Goal: Find specific page/section: Find specific page/section

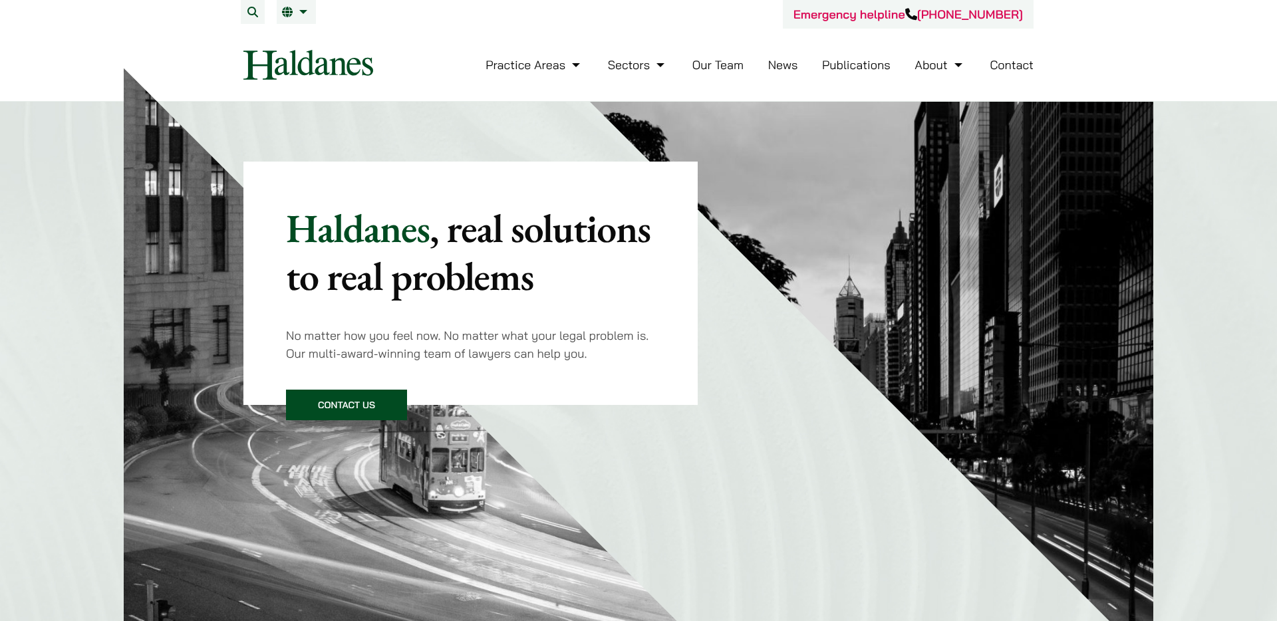
click at [721, 68] on link "Our Team" at bounding box center [718, 64] width 51 height 15
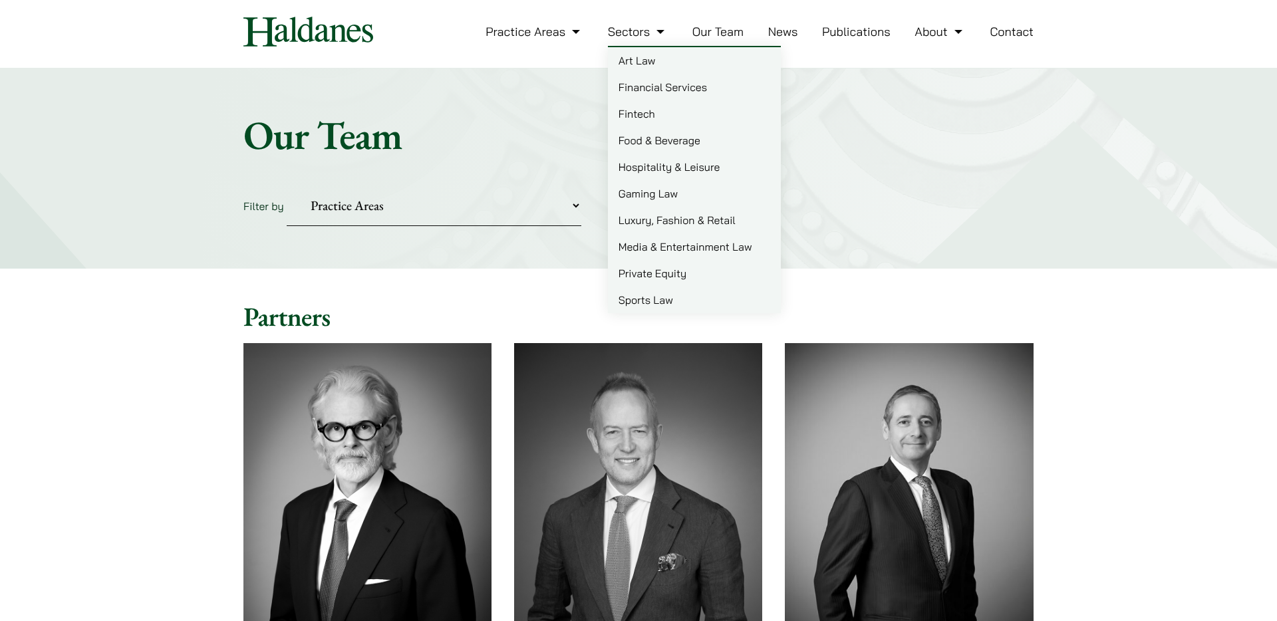
scroll to position [36, 0]
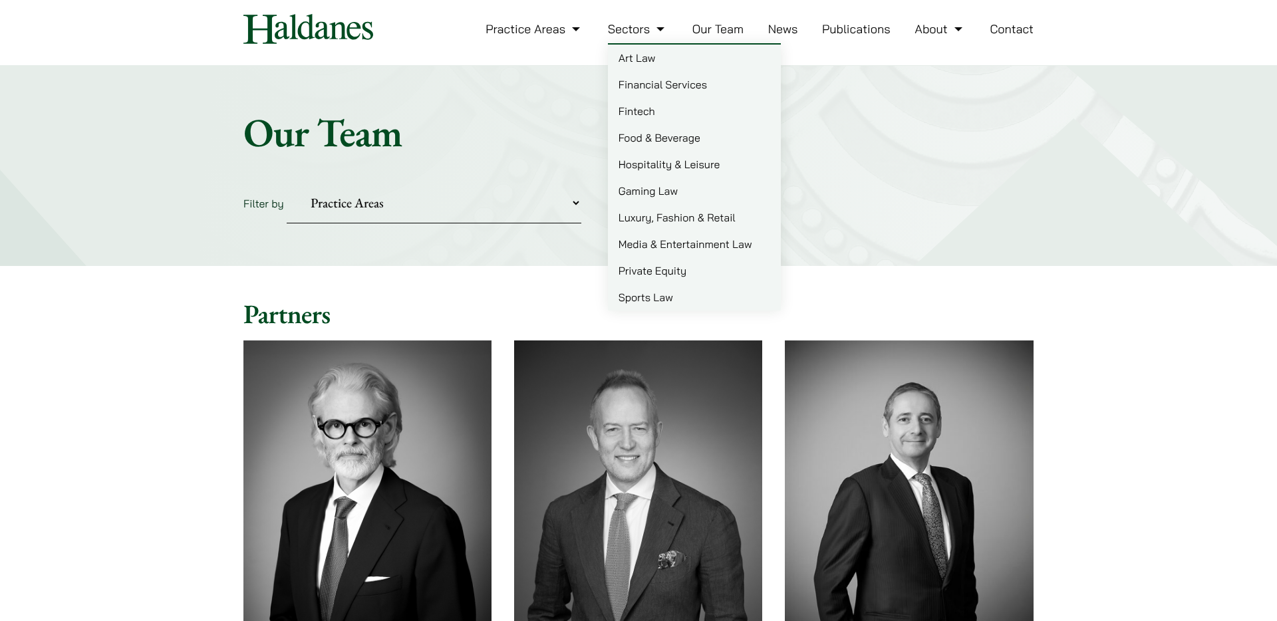
click at [508, 222] on select "Practice Areas Antitrust and Competition Civil Litigation & Dispute Resolution …" at bounding box center [434, 203] width 295 height 41
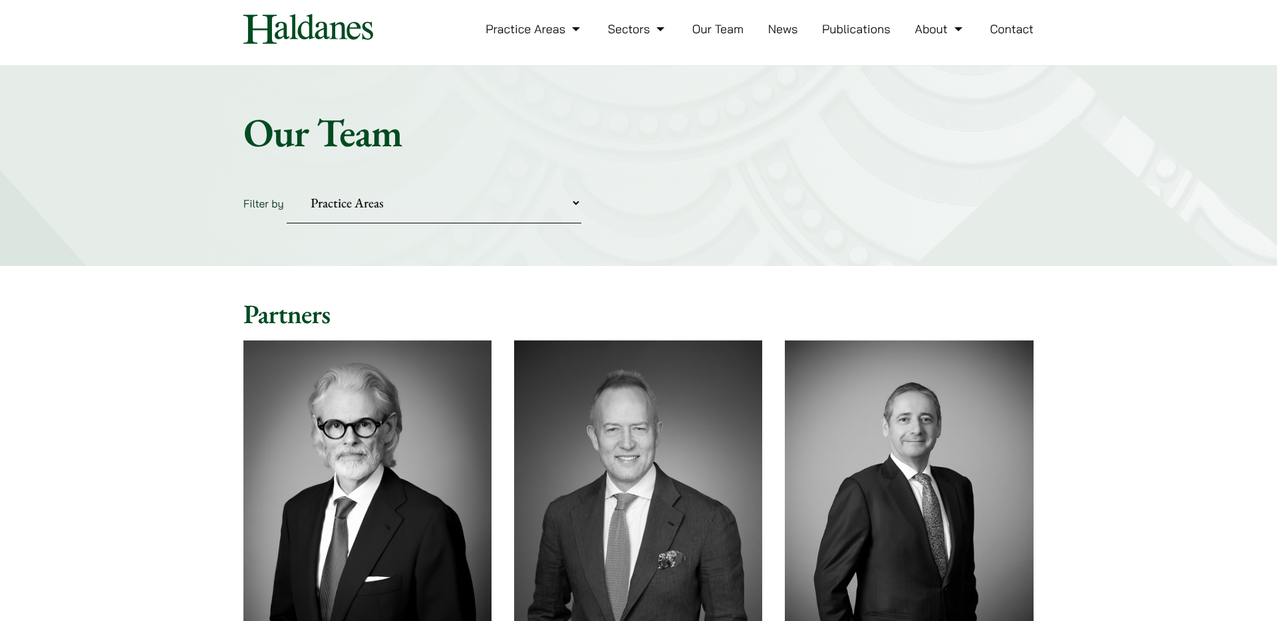
select select "divorce-and-family-law"
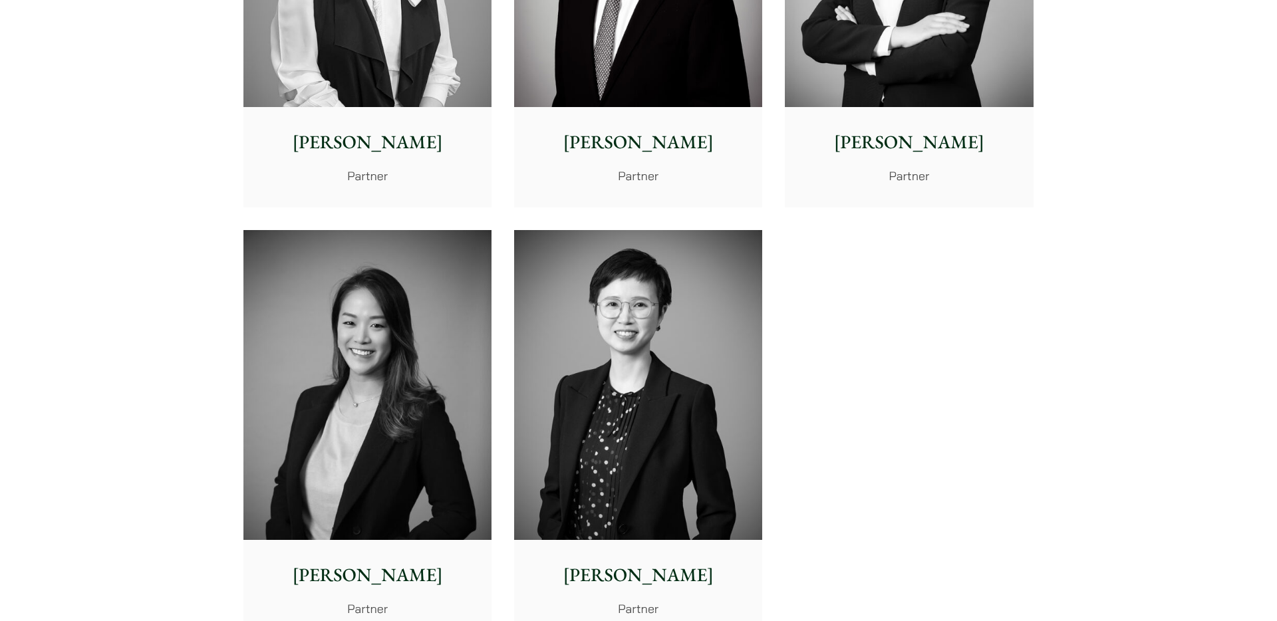
scroll to position [668, 0]
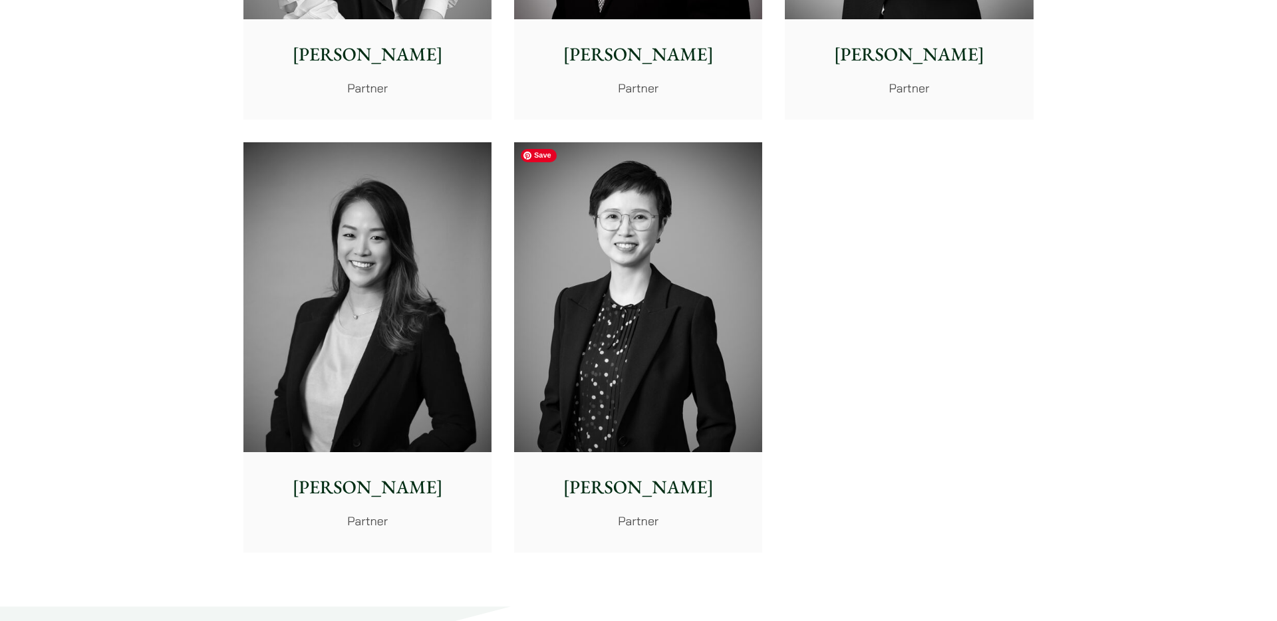
click at [667, 273] on img at bounding box center [638, 297] width 248 height 311
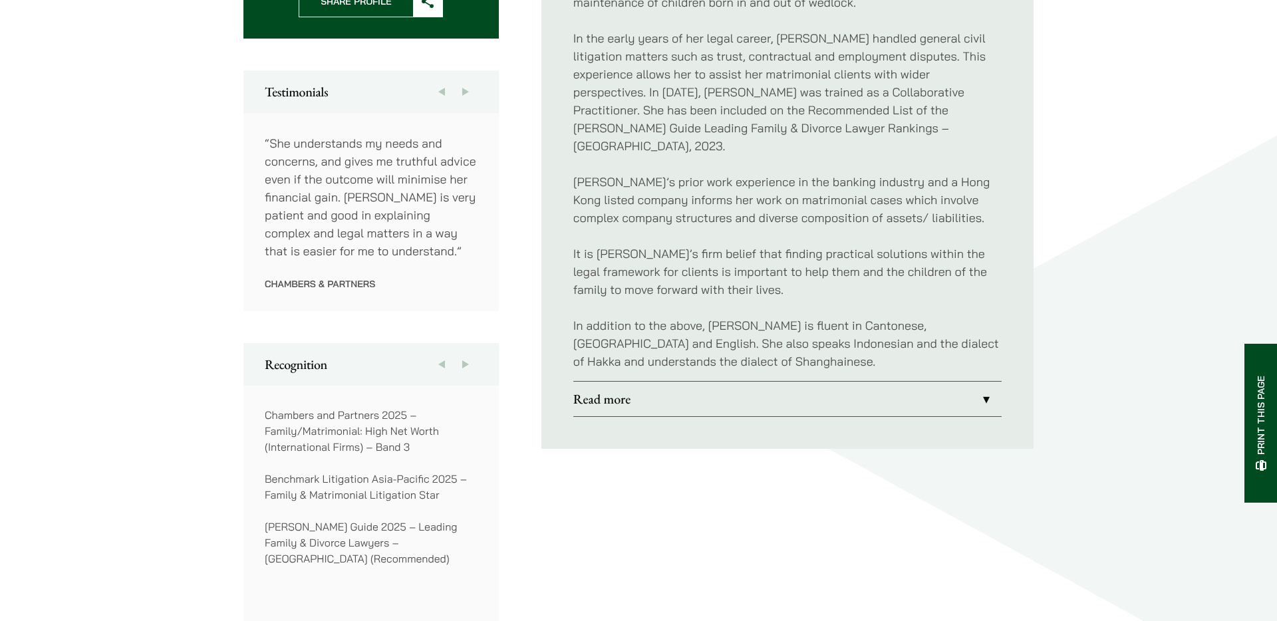
scroll to position [717, 0]
